Goal: Find specific page/section: Find specific page/section

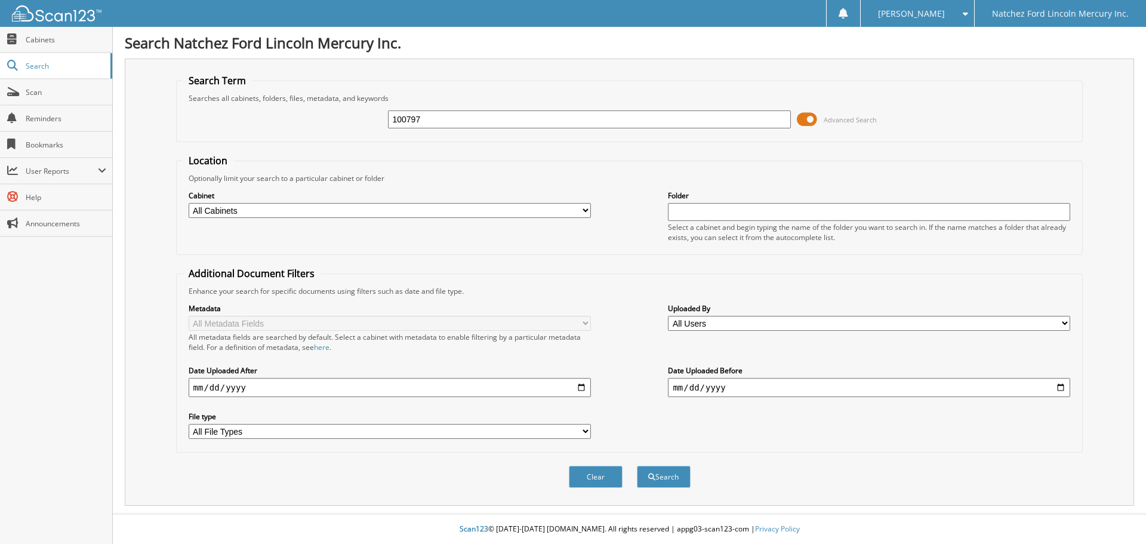
type input "100797"
click at [637, 466] on button "Search" at bounding box center [664, 477] width 54 height 22
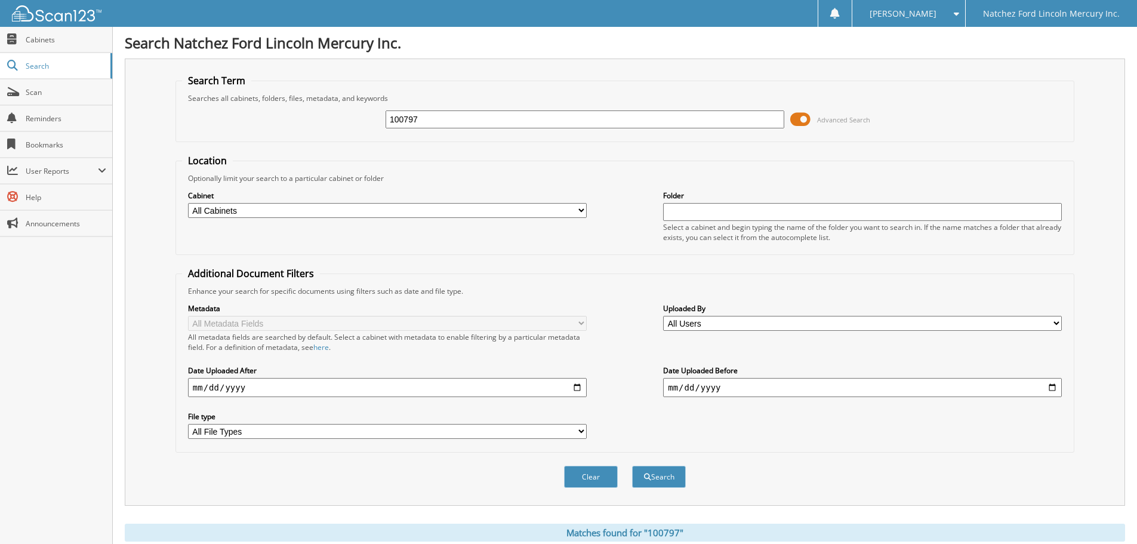
drag, startPoint x: 566, startPoint y: 118, endPoint x: 383, endPoint y: 129, distance: 183.0
click at [383, 129] on div "100797 Advanced Search" at bounding box center [625, 119] width 886 height 32
click at [70, 98] on link "Scan" at bounding box center [56, 92] width 112 height 26
